Goal: Task Accomplishment & Management: Complete application form

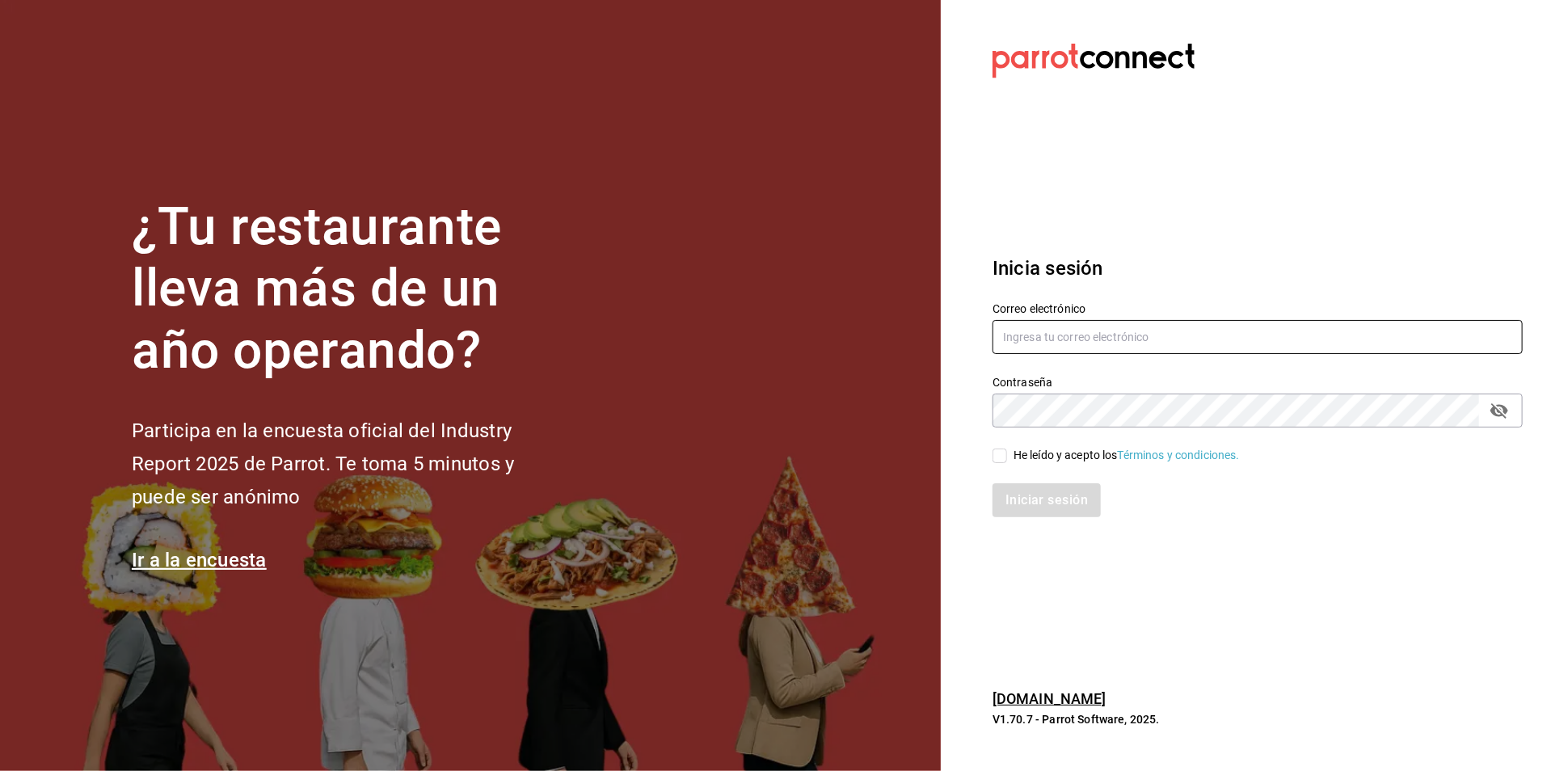
click at [1036, 339] on input "text" at bounding box center [1258, 337] width 530 height 34
type input "aneth.bfmxt@gmail.com"
click at [1010, 457] on span "He leído y acepto los Términos y condiciones." at bounding box center [1123, 456] width 232 height 17
click at [1007, 457] on input "He leído y acepto los Términos y condiciones." at bounding box center [1000, 456] width 15 height 15
checkbox input "true"
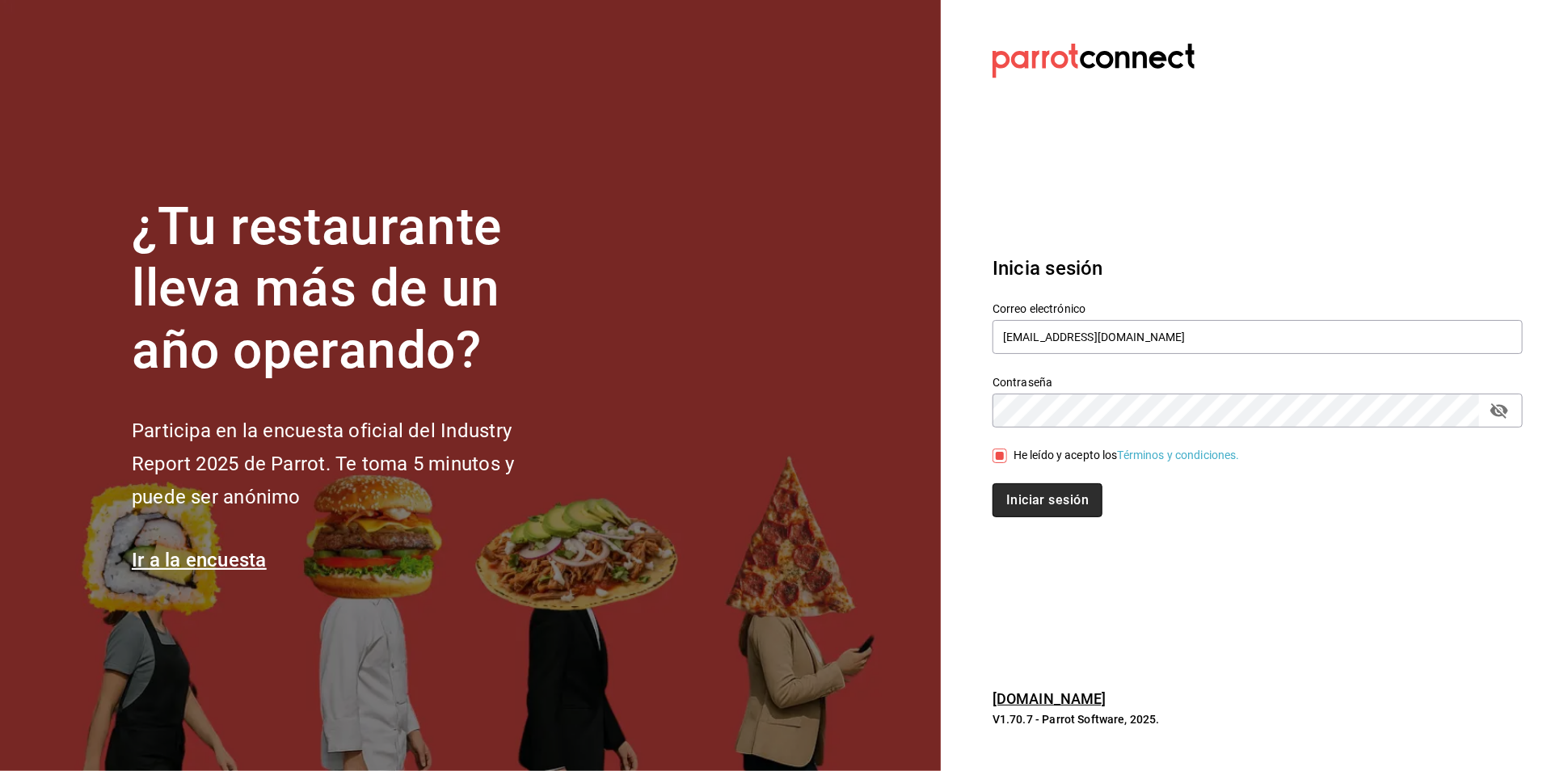
click at [1052, 516] on button "Iniciar sesión" at bounding box center [1048, 500] width 110 height 34
